Goal: Check status: Check status

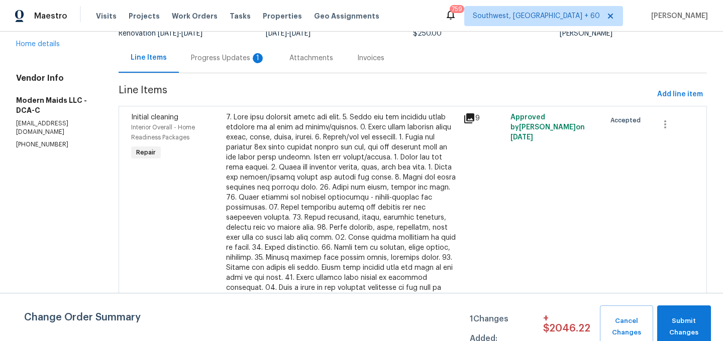
click at [243, 59] on div "Progress Updates 1" at bounding box center [228, 58] width 74 height 10
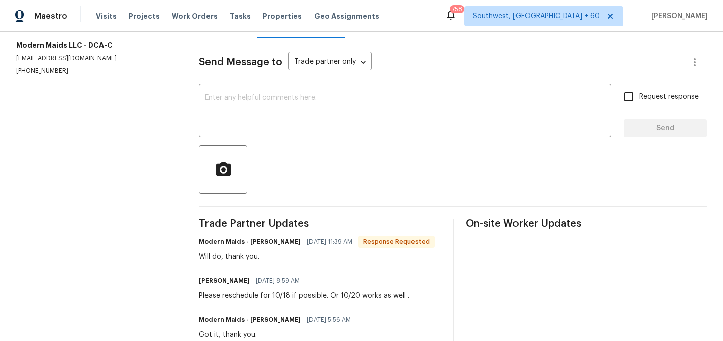
scroll to position [83, 0]
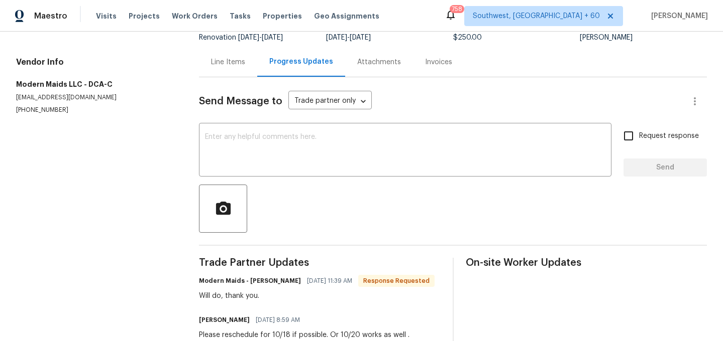
click at [224, 64] on div "Line Items" at bounding box center [228, 62] width 34 height 10
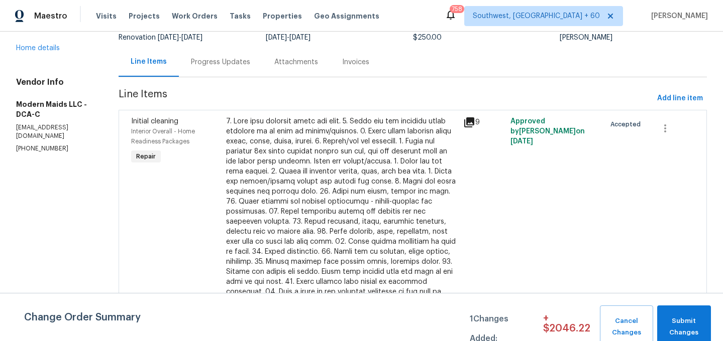
scroll to position [116, 0]
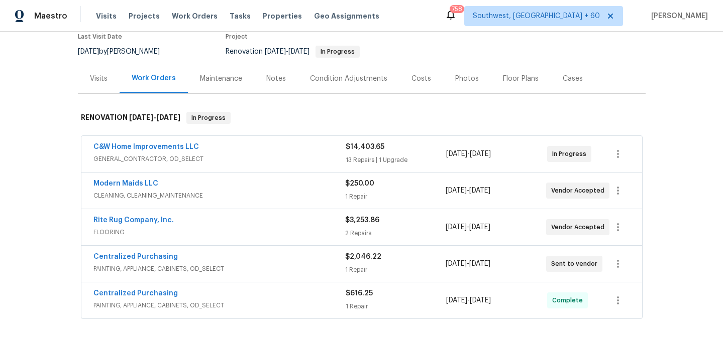
scroll to position [147, 0]
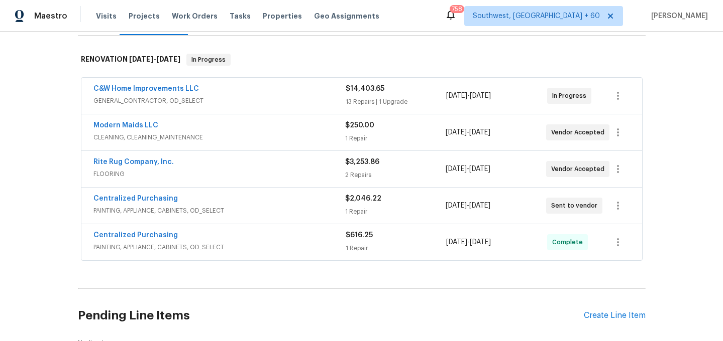
click at [150, 106] on div "C&W Home Improvements LLC GENERAL_CONTRACTOR, OD_SELECT" at bounding box center [219, 96] width 252 height 24
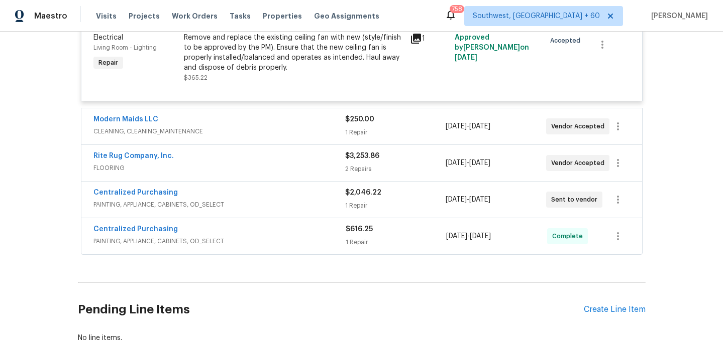
scroll to position [1367, 0]
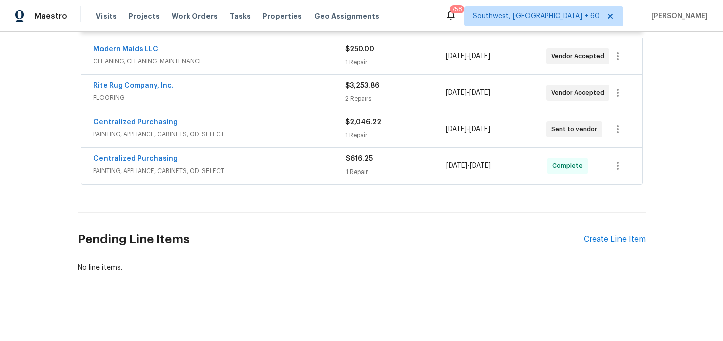
click at [144, 63] on span "CLEANING, CLEANING_MAINTENANCE" at bounding box center [219, 61] width 252 height 10
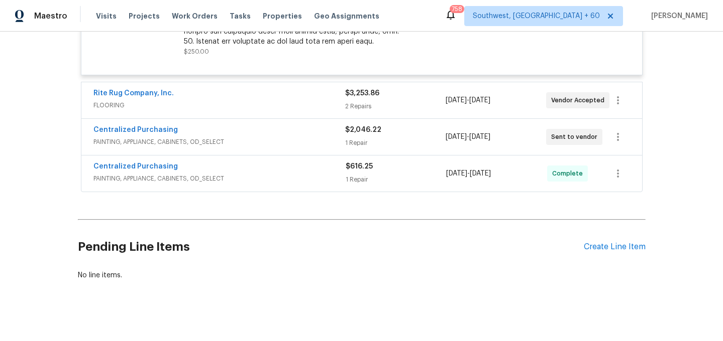
scroll to position [1639, 0]
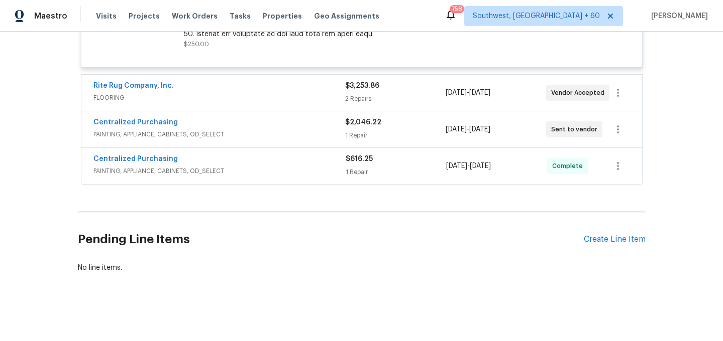
click at [111, 95] on span "FLOORING" at bounding box center [219, 98] width 252 height 10
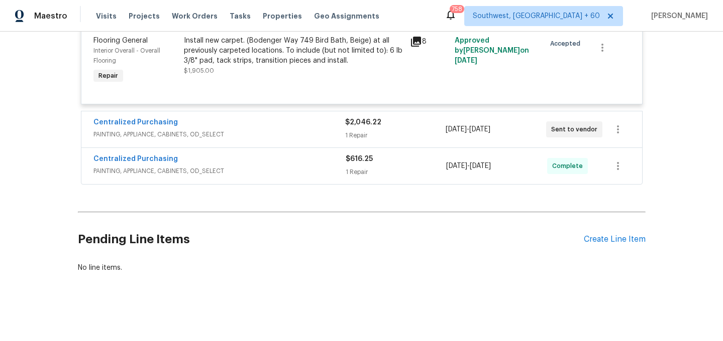
scroll to position [1886, 0]
click at [189, 134] on span "PAINTING, APPLIANCE, CABINETS, OD_SELECT" at bounding box center [219, 135] width 252 height 10
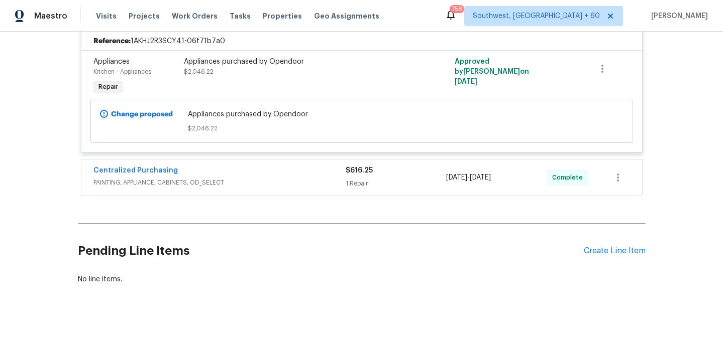
scroll to position [2014, 0]
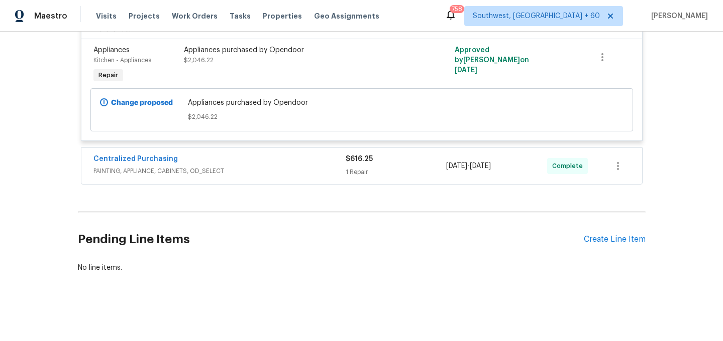
click at [186, 173] on span "PAINTING, APPLIANCE, CABINETS, OD_SELECT" at bounding box center [219, 171] width 252 height 10
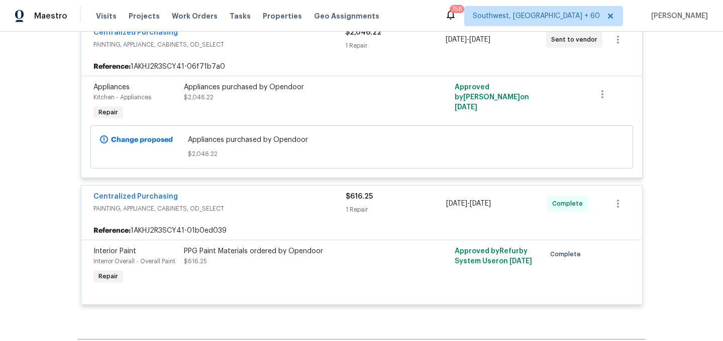
scroll to position [2075, 0]
